Goal: Task Accomplishment & Management: Manage account settings

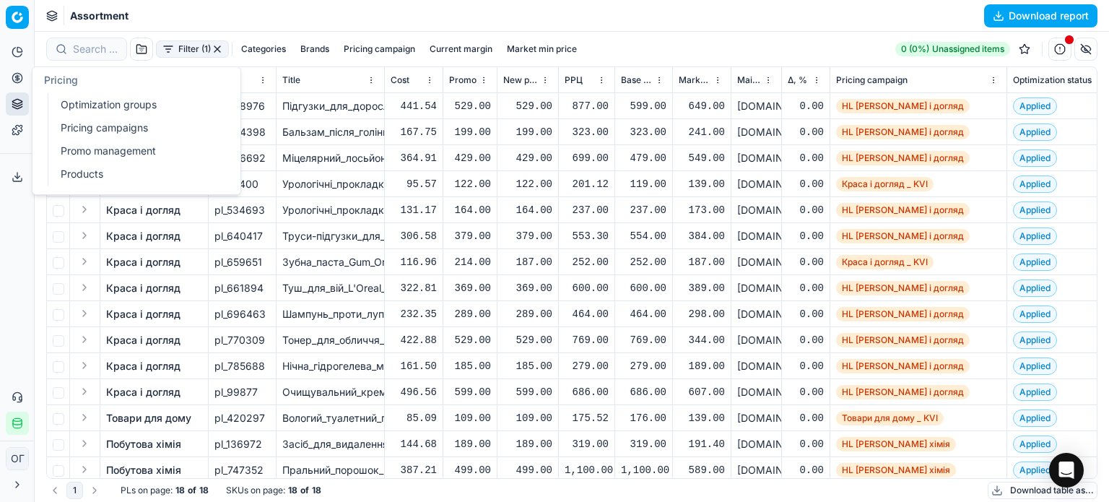
click at [77, 111] on link "Optimization groups" at bounding box center [139, 105] width 168 height 20
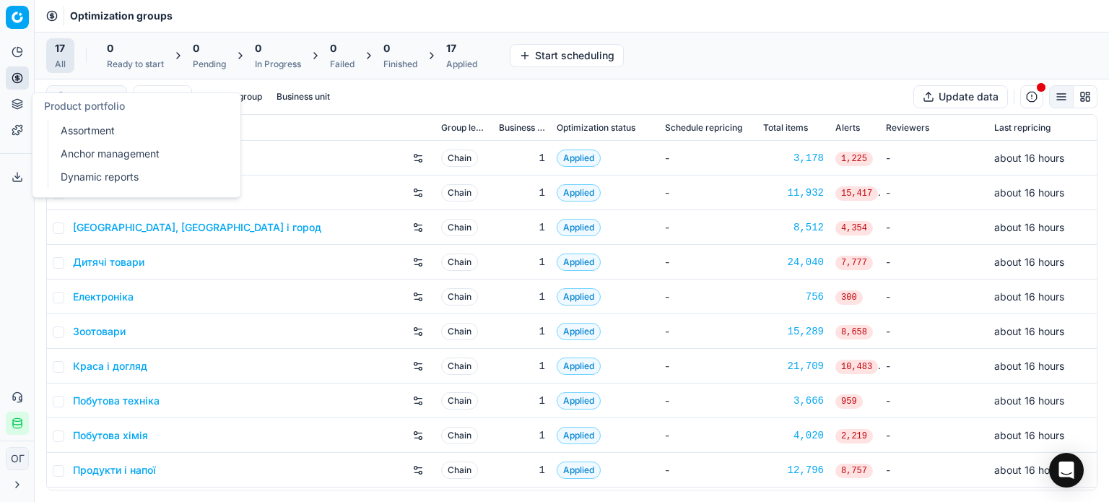
click at [66, 135] on link "Assortment" at bounding box center [139, 131] width 168 height 20
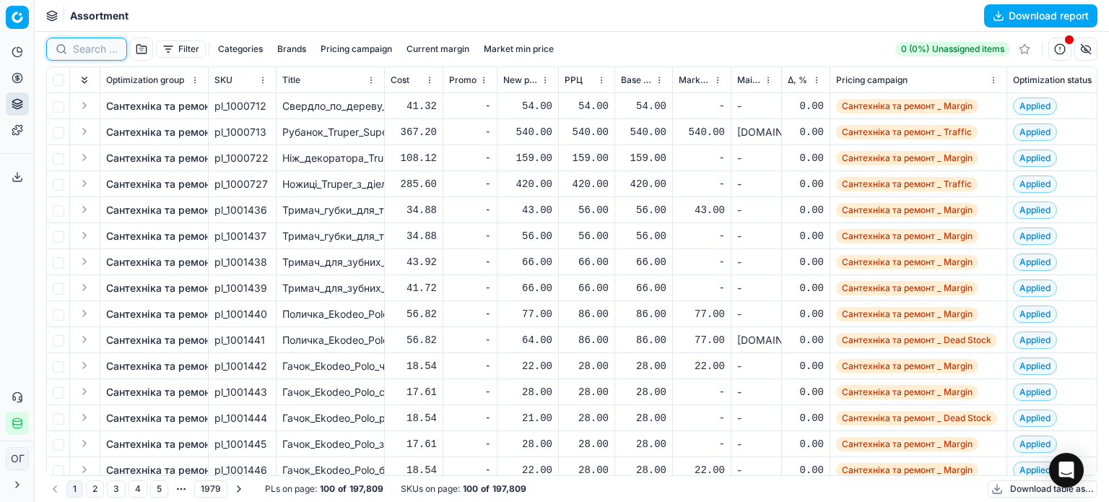
click at [90, 48] on input at bounding box center [95, 49] width 45 height 14
paste input "511705"
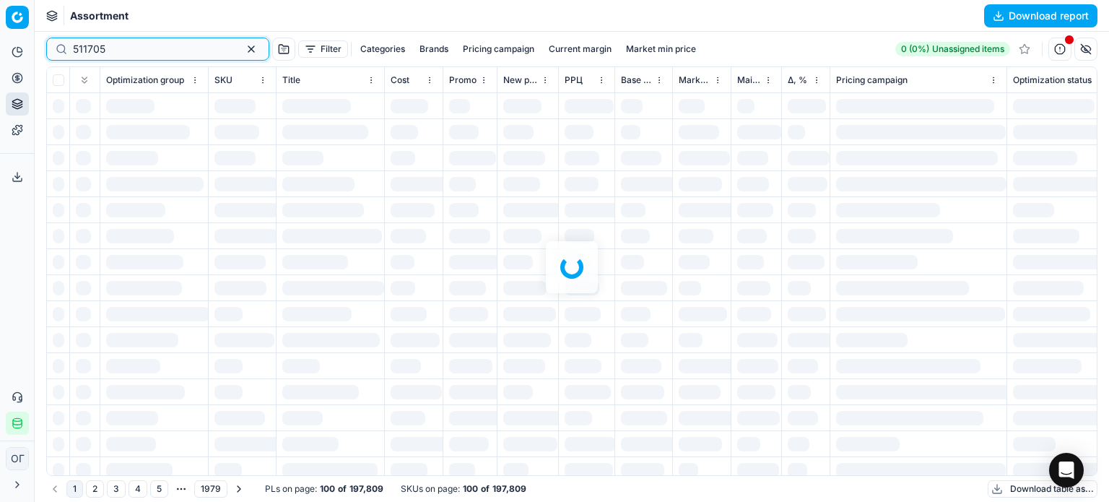
type input "511705"
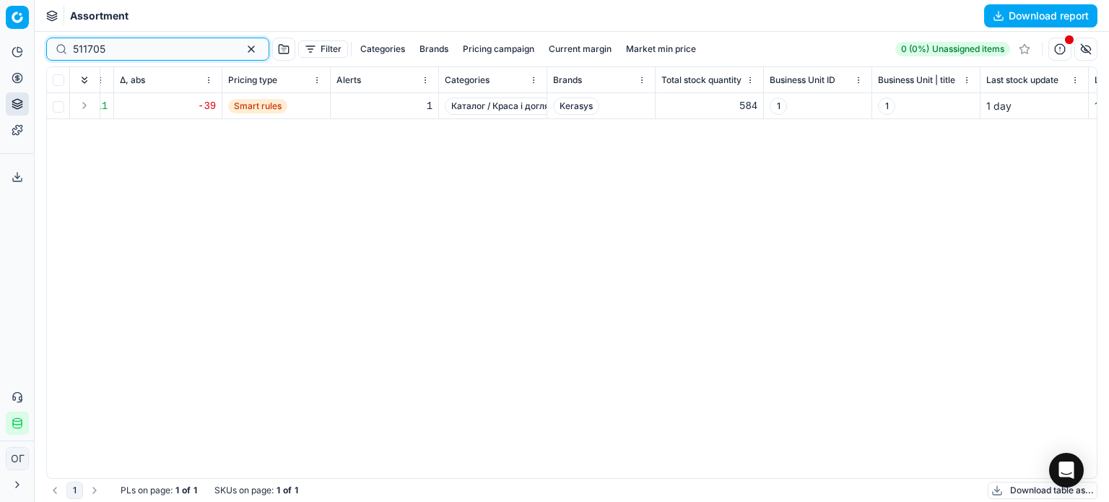
scroll to position [0, 1439]
drag, startPoint x: 589, startPoint y: 108, endPoint x: 555, endPoint y: 109, distance: 34.7
click at [555, 109] on span "Kerasys" at bounding box center [572, 106] width 46 height 17
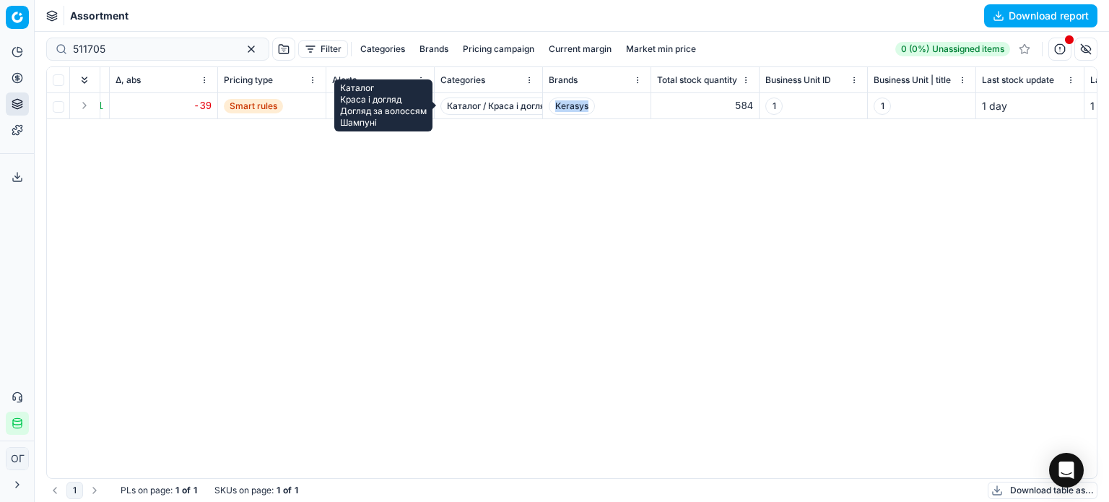
copy span "Kerasys"
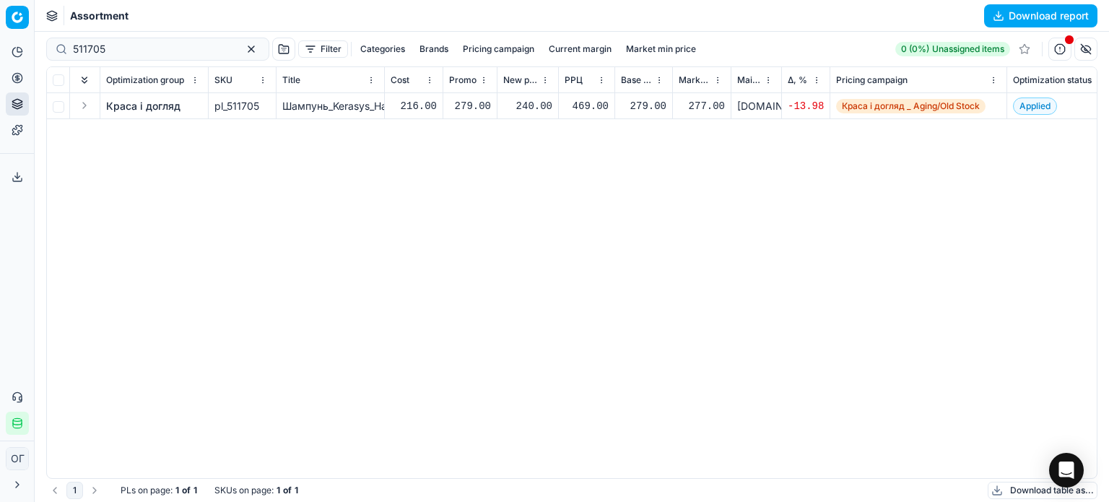
click at [139, 105] on link "Краса і догляд" at bounding box center [143, 106] width 74 height 14
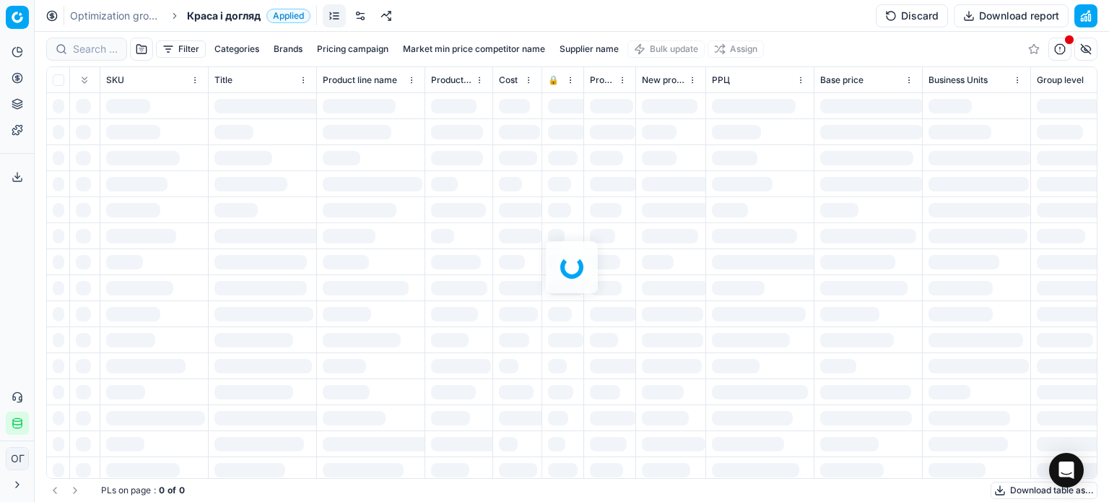
click at [368, 17] on link at bounding box center [360, 15] width 23 height 23
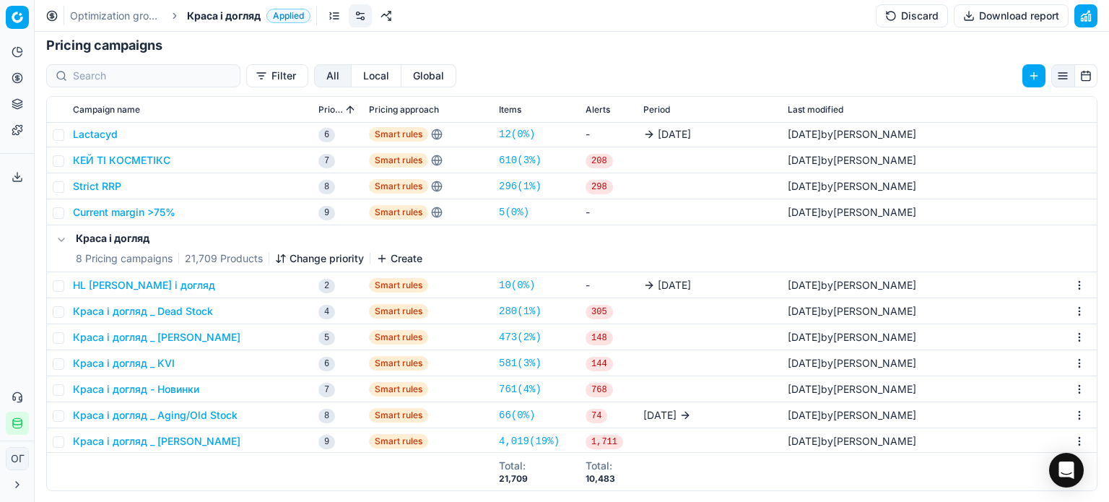
scroll to position [216, 0]
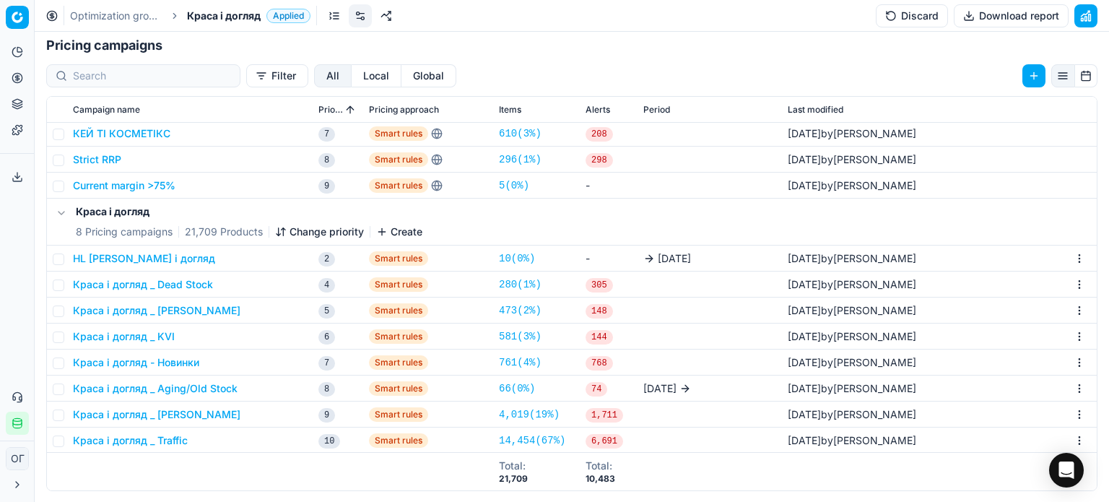
click at [205, 386] on button "Краса і догляд _ Aging/Old Stock" at bounding box center [155, 388] width 165 height 14
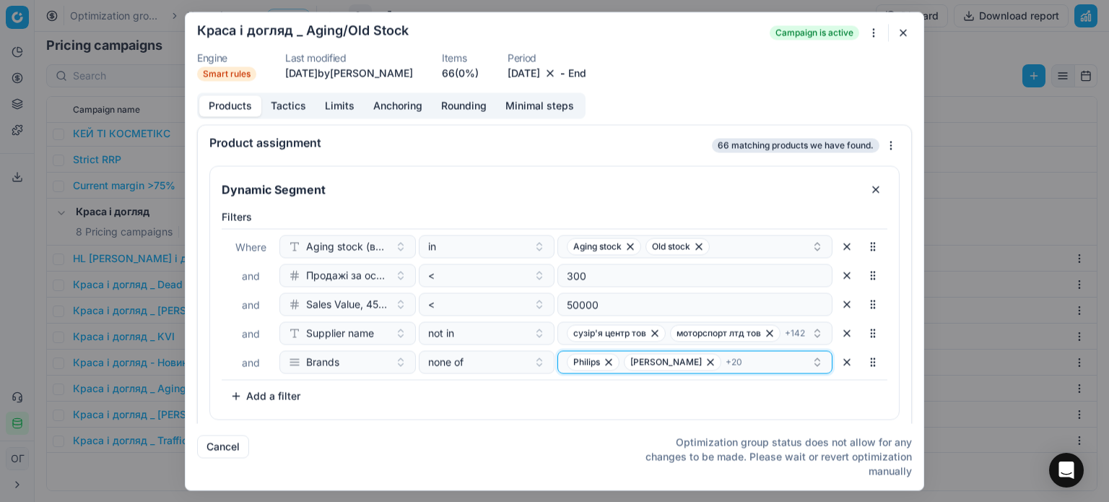
click at [558, 364] on button "Philips [PERSON_NAME] + 20" at bounding box center [695, 361] width 275 height 23
type input "Kerasys"
click at [598, 417] on span "Kerasys" at bounding box center [580, 417] width 37 height 14
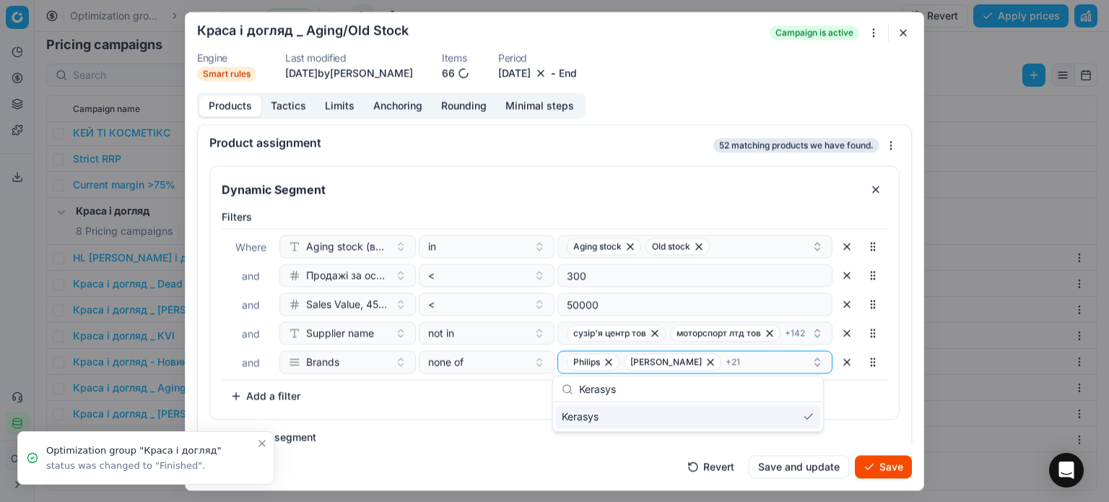
scroll to position [222, 0]
click at [474, 430] on div "Dynamic Segment Filters Where Aging stock (викл. дні без продажів) in Aging sto…" at bounding box center [554, 306] width 690 height 283
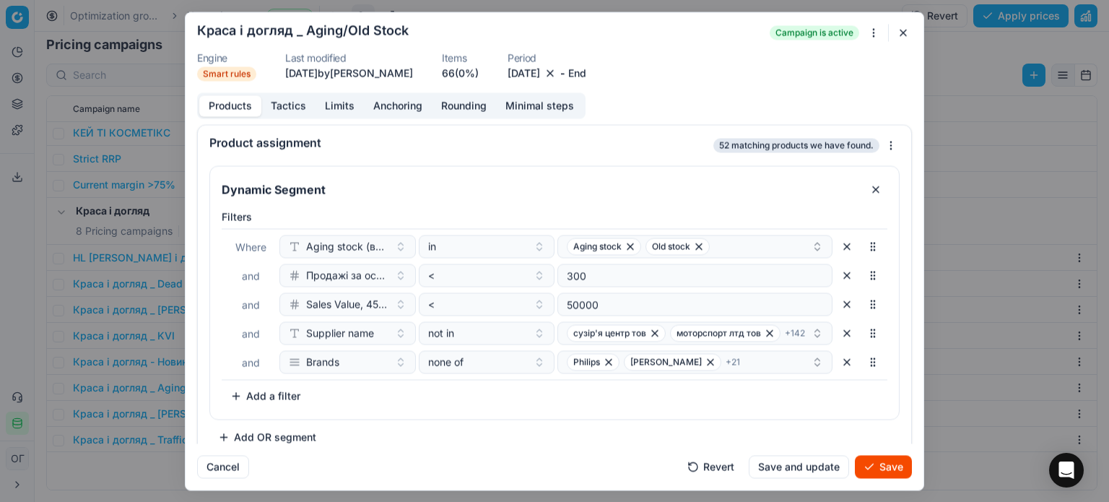
click at [888, 466] on button "Save" at bounding box center [883, 466] width 57 height 23
click at [885, 469] on button "Save" at bounding box center [883, 466] width 57 height 23
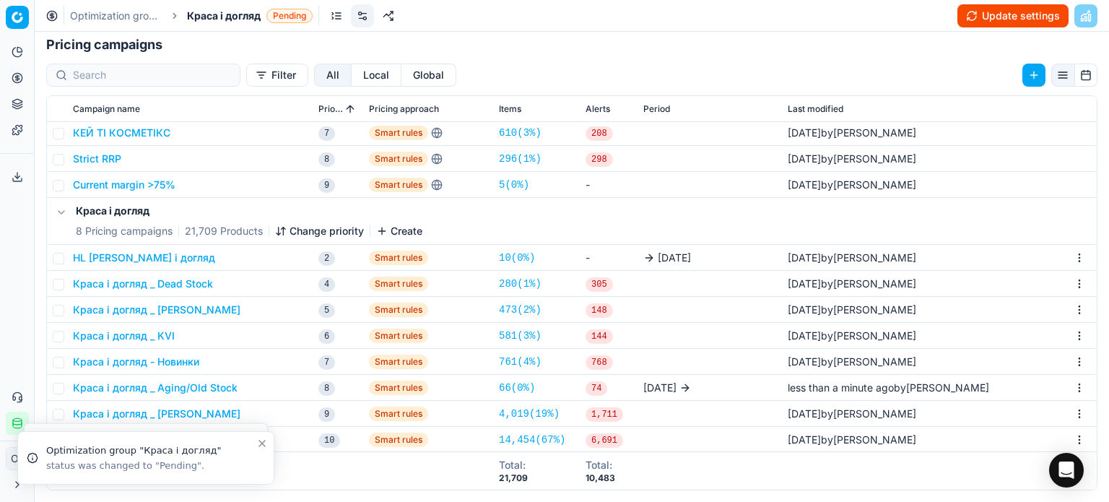
click at [990, 12] on button "Update settings" at bounding box center [1013, 15] width 111 height 23
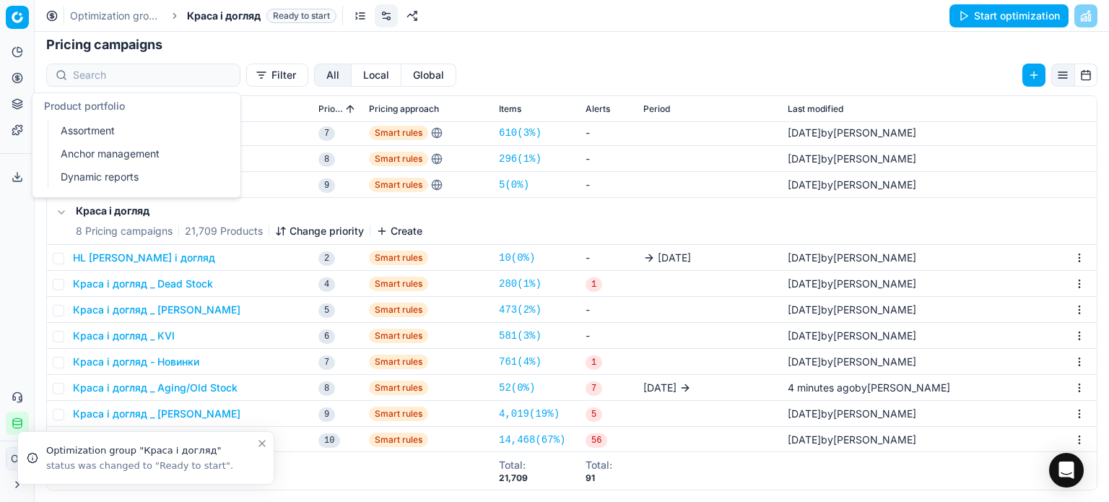
click at [69, 130] on link "Assortment" at bounding box center [139, 131] width 168 height 20
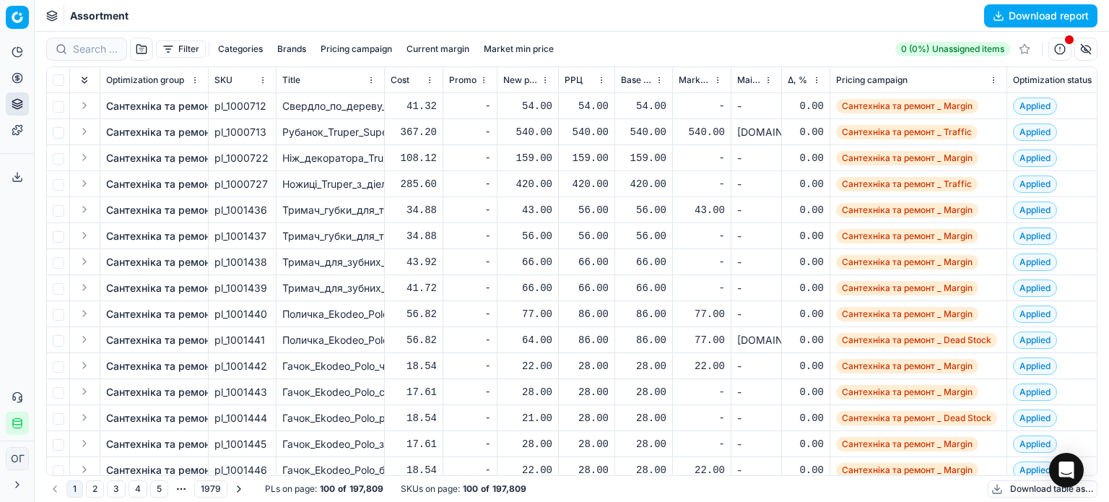
click at [186, 46] on button "Filter" at bounding box center [181, 48] width 50 height 17
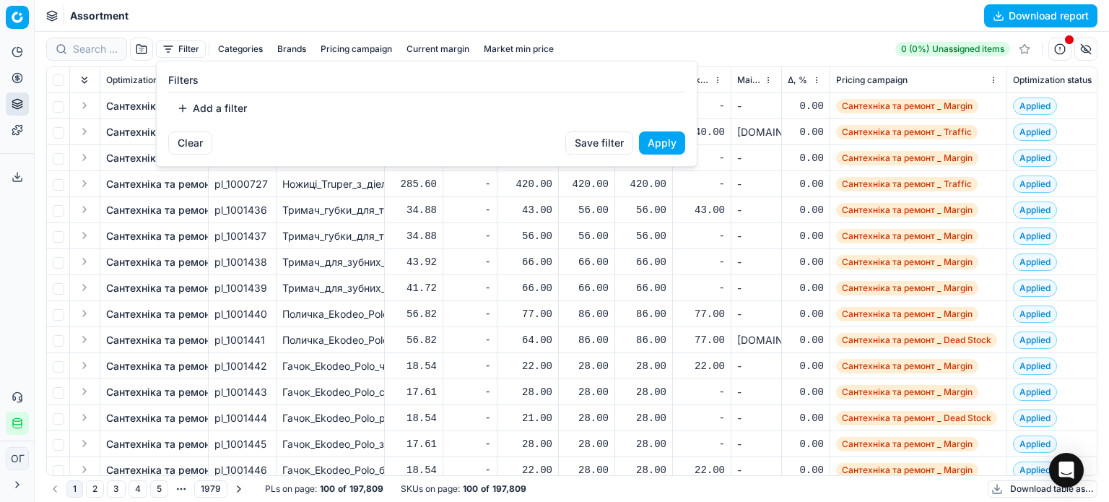
click at [221, 111] on button "Add a filter" at bounding box center [211, 108] width 87 height 23
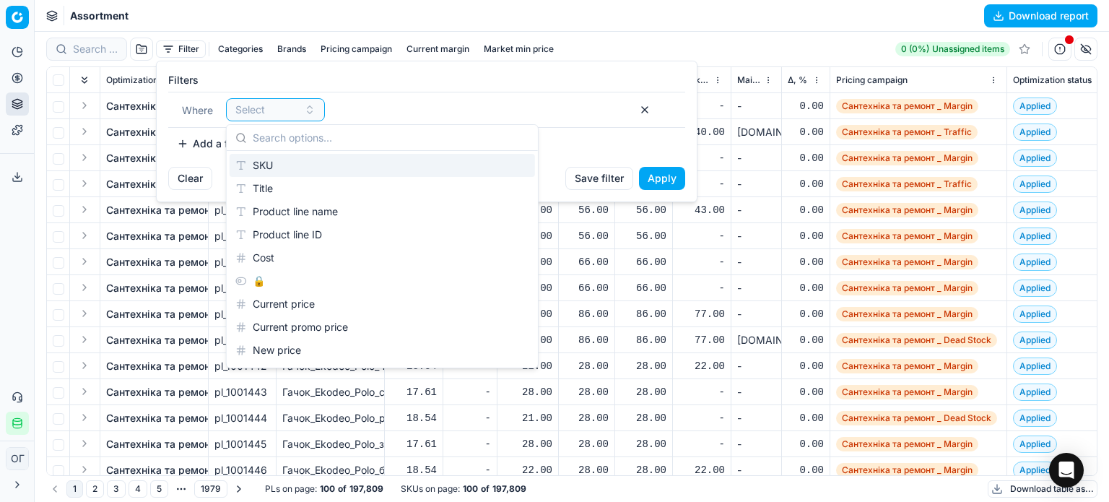
click at [275, 164] on div "SKU" at bounding box center [383, 165] width 306 height 23
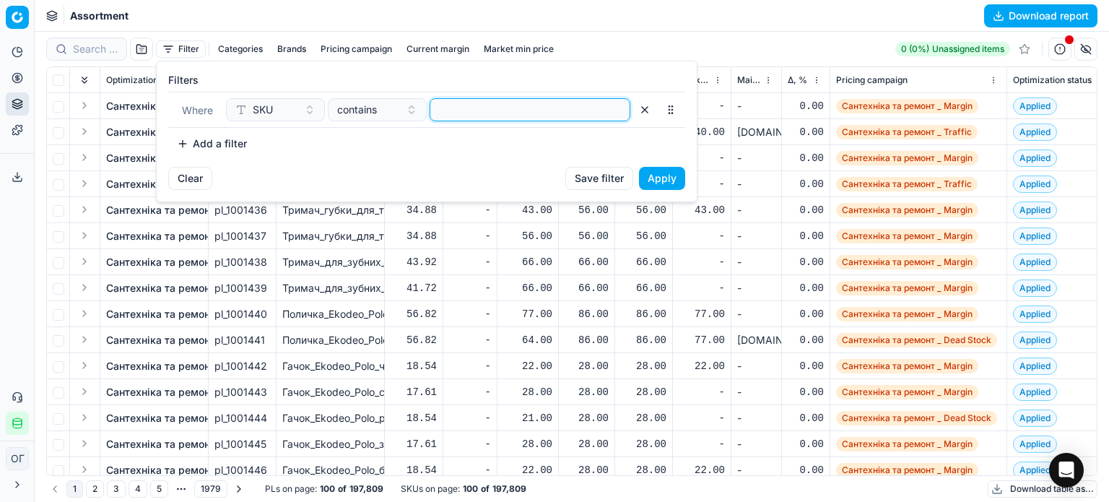
click at [500, 103] on input at bounding box center [530, 110] width 188 height 22
click at [659, 176] on button "Apply" at bounding box center [662, 178] width 46 height 23
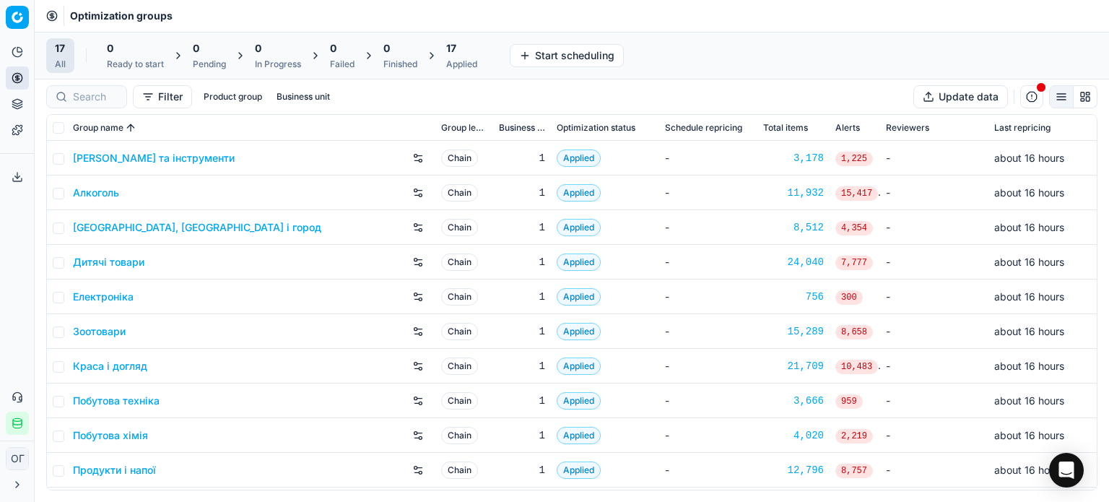
click at [465, 56] on div "17 Applied" at bounding box center [461, 55] width 31 height 29
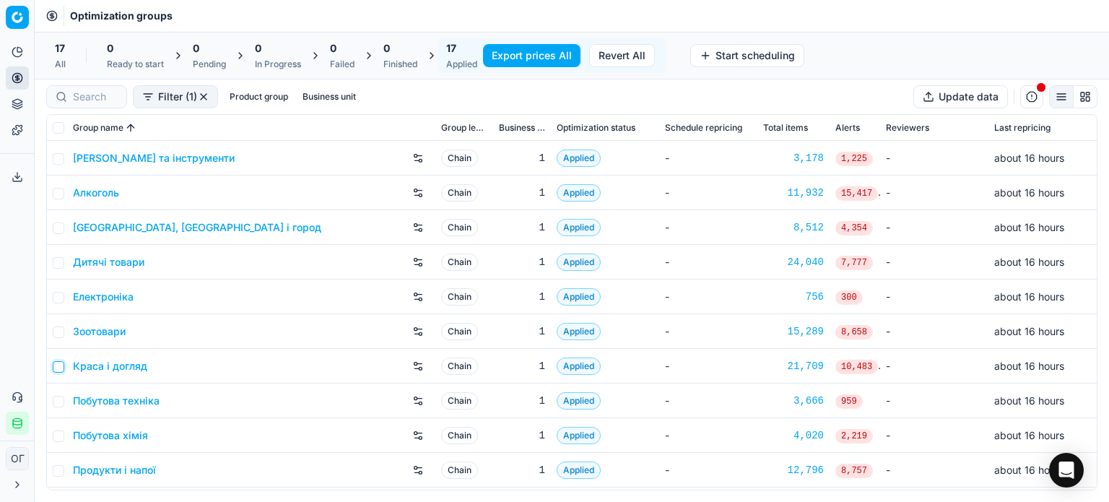
click at [58, 365] on input "checkbox" at bounding box center [59, 367] width 12 height 12
checkbox input "true"
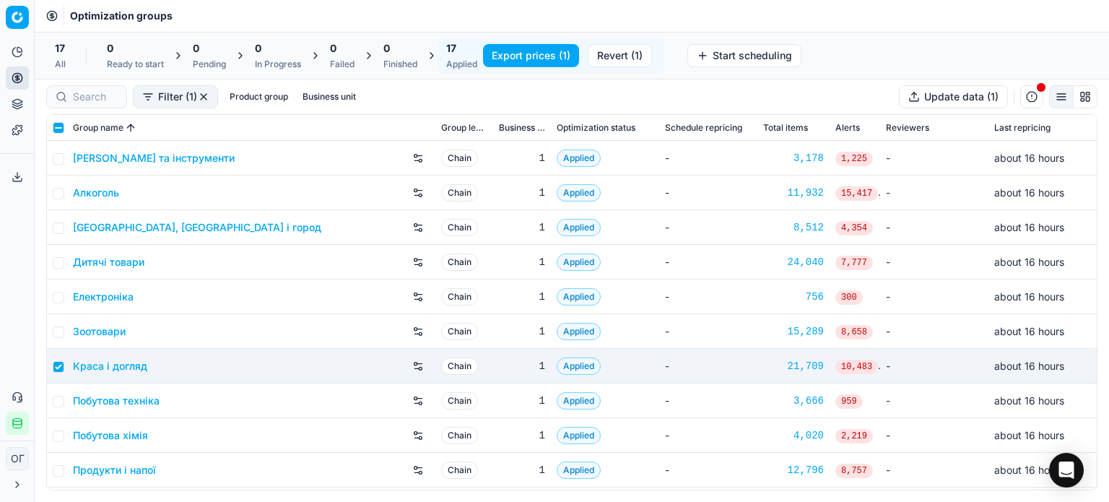
click at [607, 51] on button "Revert (1)" at bounding box center [620, 55] width 64 height 23
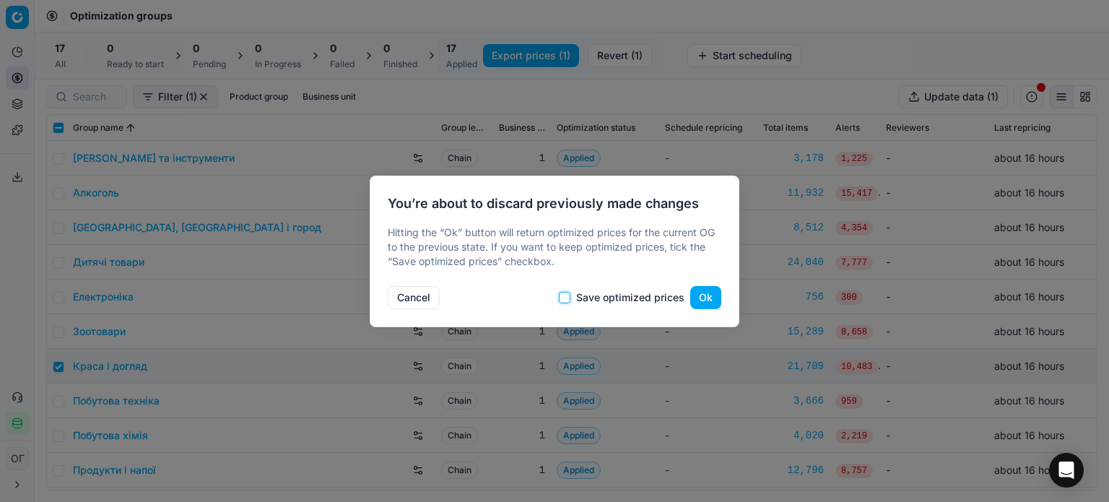
click at [567, 298] on input "Save optimized prices" at bounding box center [565, 298] width 12 height 12
checkbox input "true"
click at [708, 296] on button "Ok" at bounding box center [705, 297] width 31 height 23
checkbox input "false"
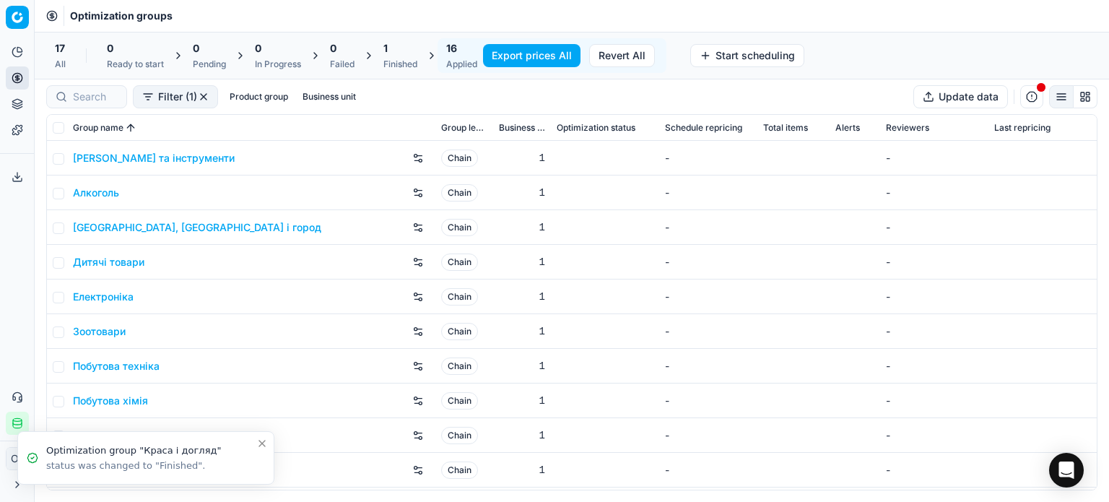
click at [413, 57] on div "1 Finished" at bounding box center [401, 55] width 34 height 29
